Goal: Task Accomplishment & Management: Manage account settings

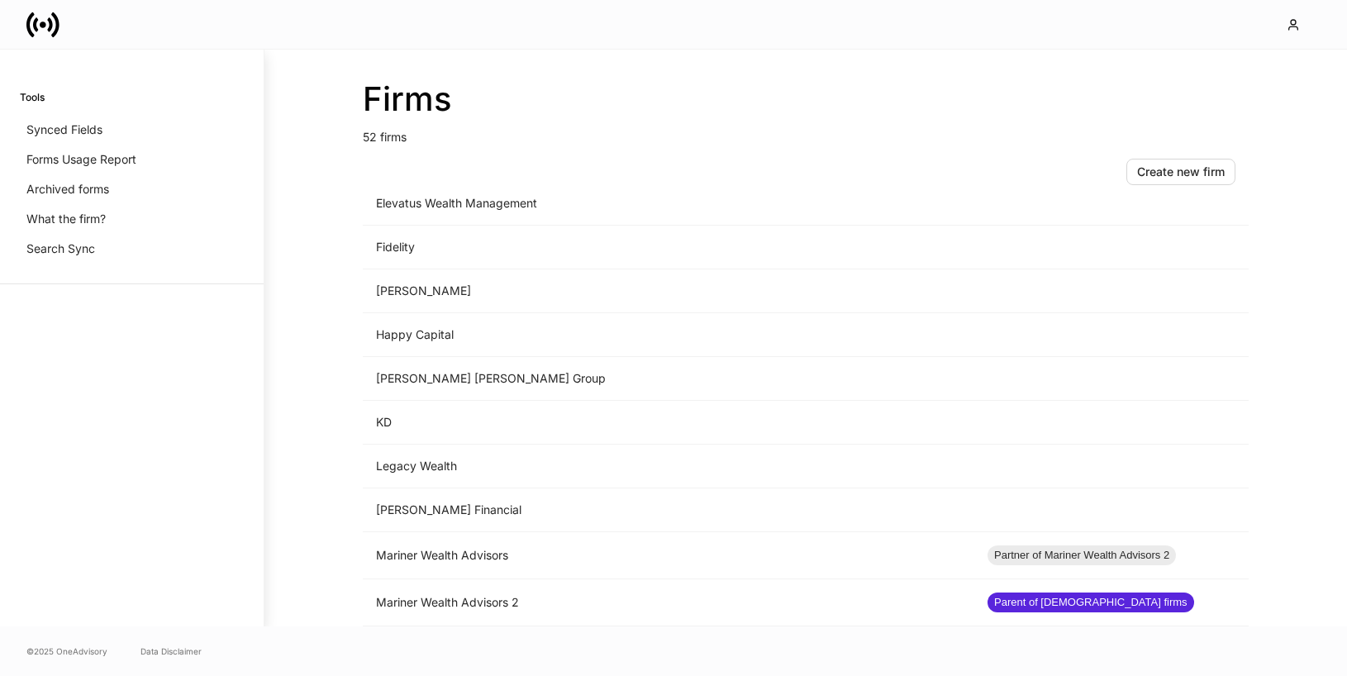
scroll to position [1227, 0]
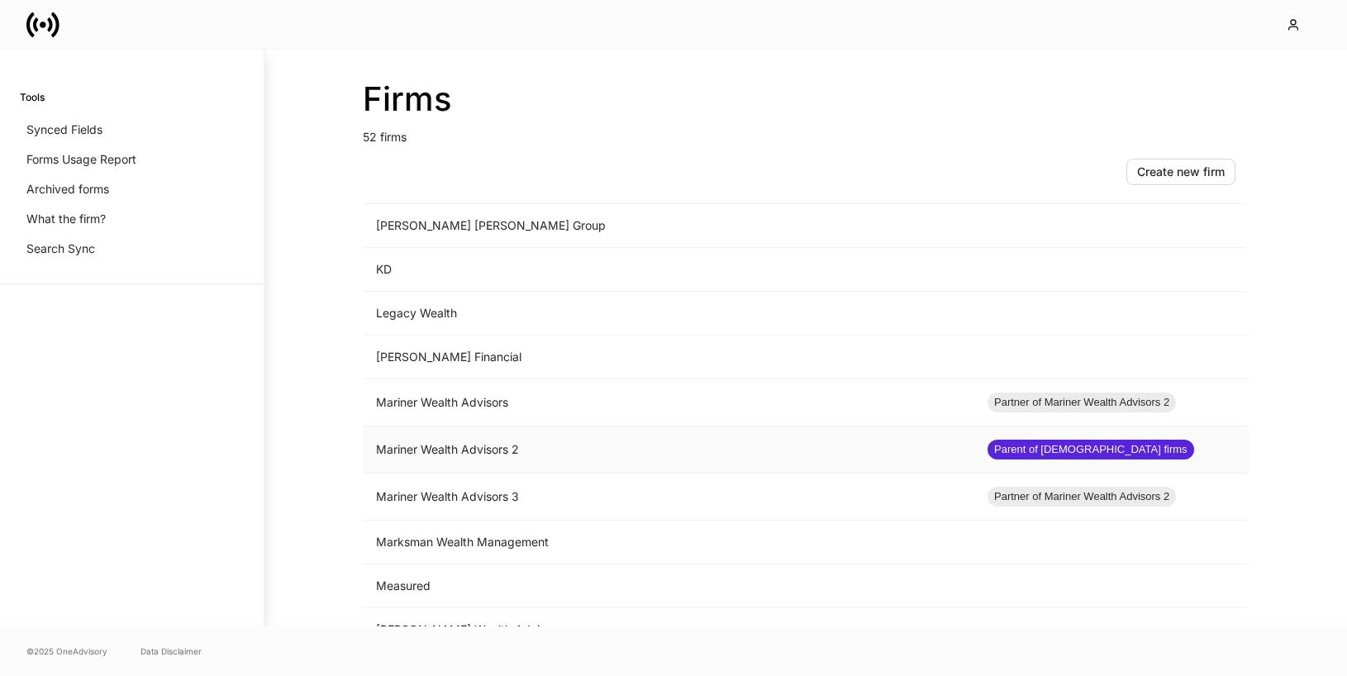
click at [527, 456] on td "Mariner Wealth Advisors 2" at bounding box center [669, 450] width 612 height 47
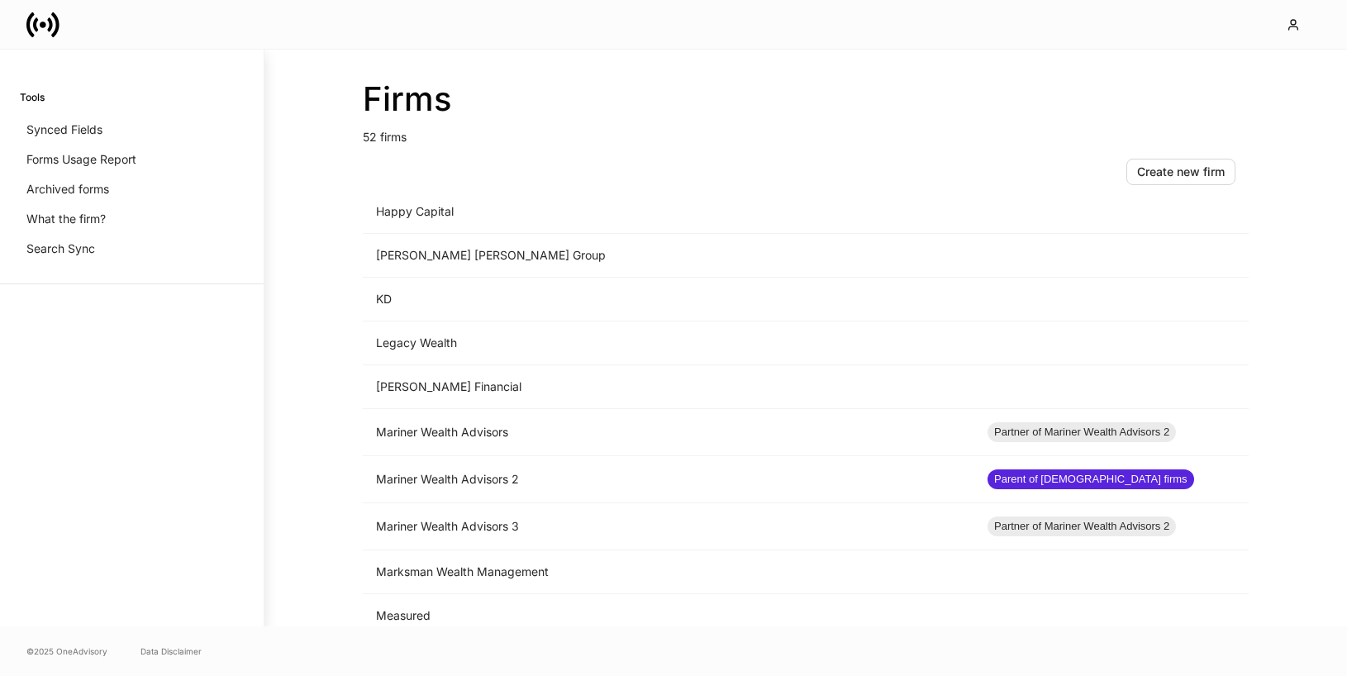
scroll to position [1745, 0]
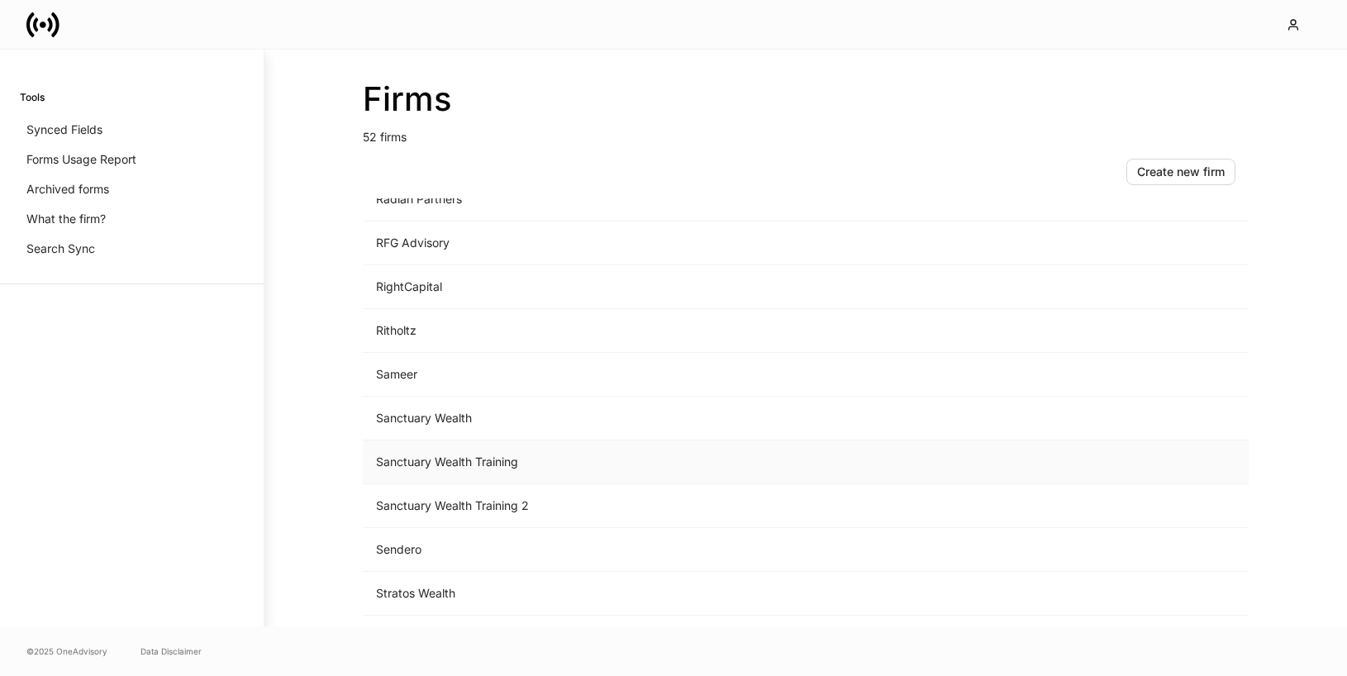
click at [527, 460] on td "Sanctuary Wealth Training" at bounding box center [669, 463] width 612 height 44
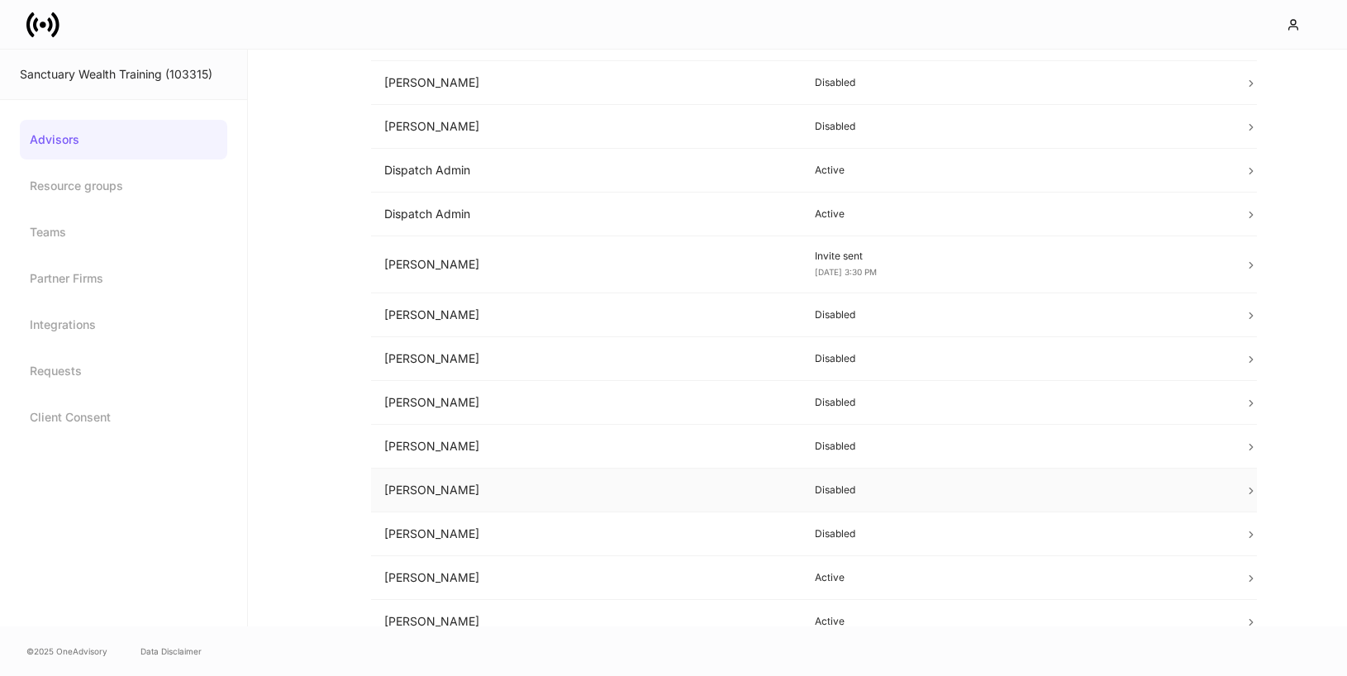
scroll to position [166, 0]
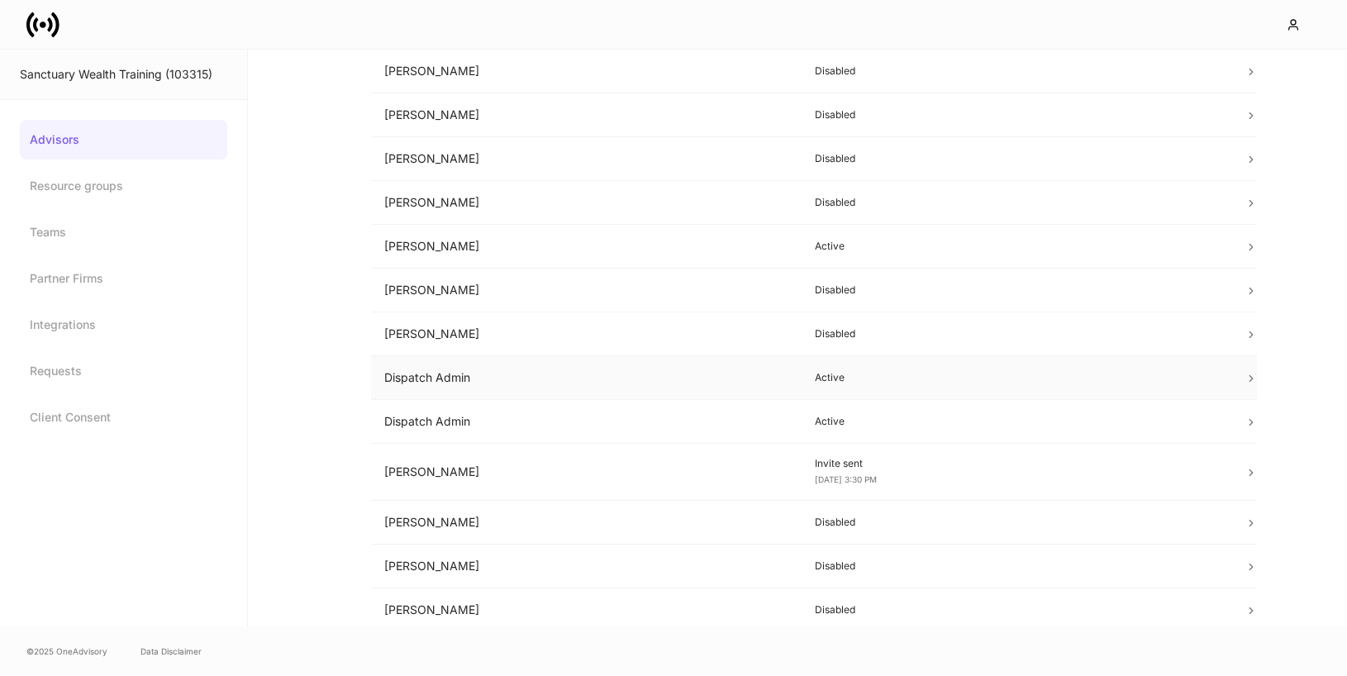
click at [970, 374] on p "Active" at bounding box center [1017, 377] width 404 height 13
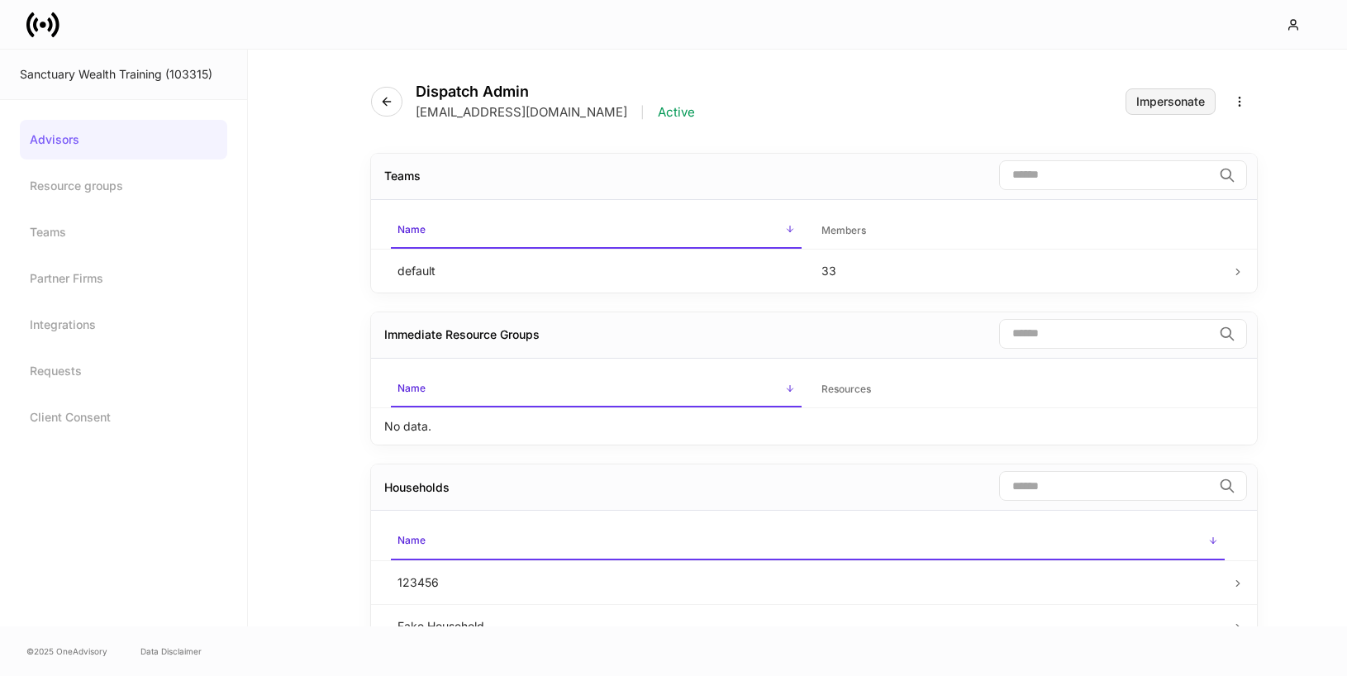
click at [1172, 98] on div "Impersonate" at bounding box center [1171, 102] width 69 height 12
